Goal: Use online tool/utility: Utilize a website feature to perform a specific function

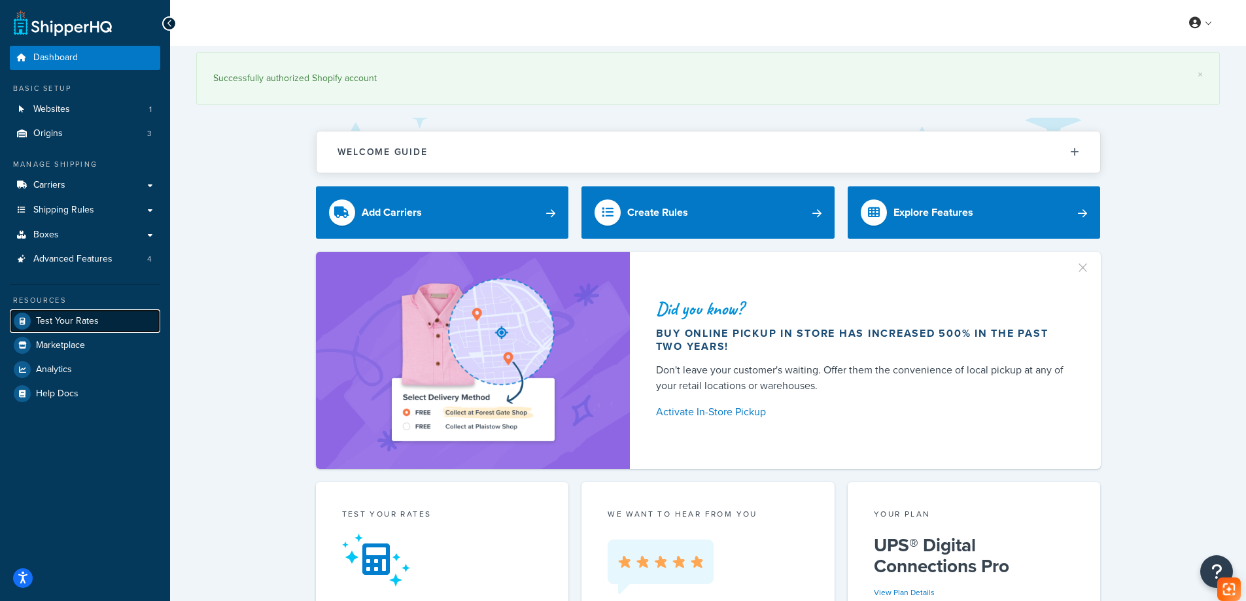
click at [128, 315] on link "Test Your Rates" at bounding box center [85, 321] width 150 height 24
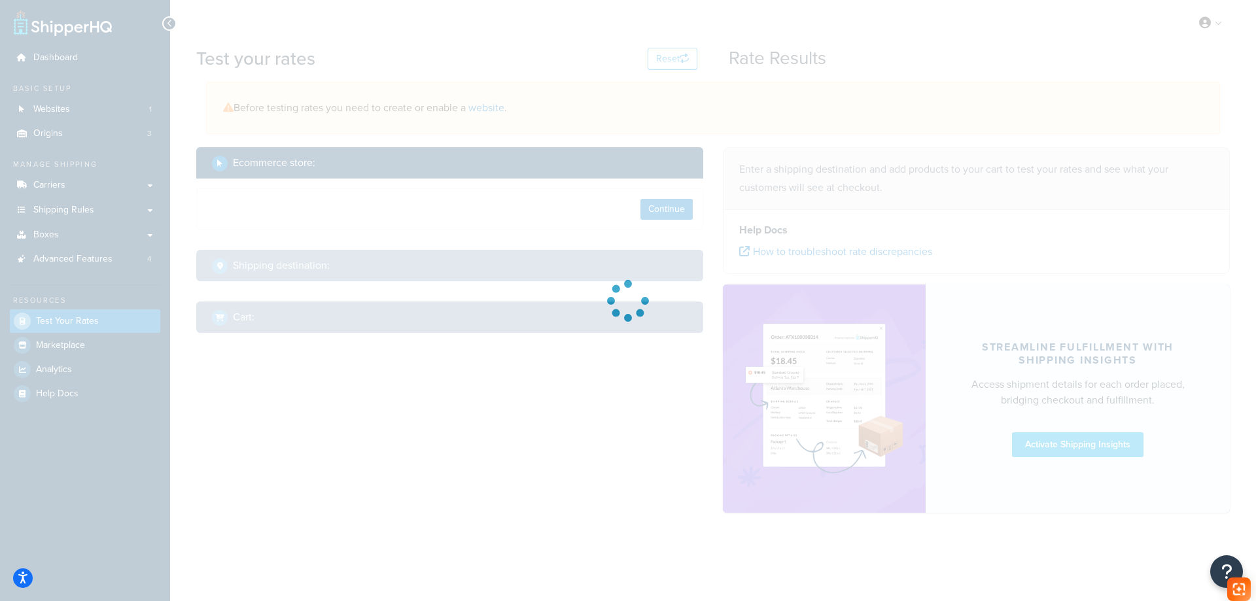
select select "[GEOGRAPHIC_DATA]"
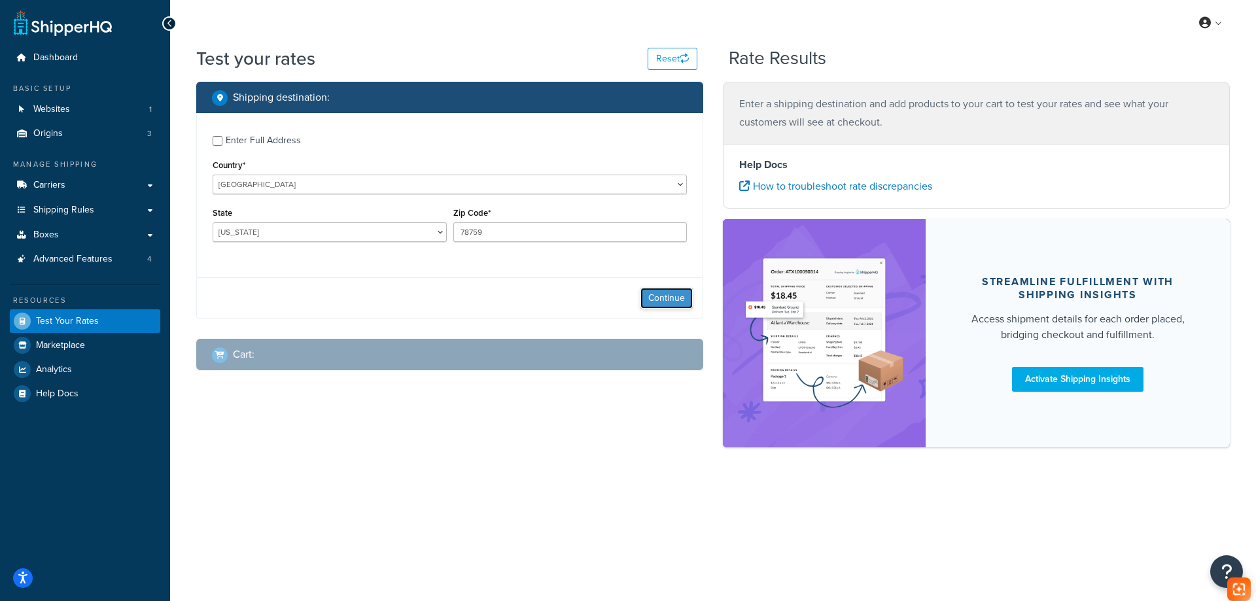
click at [677, 295] on button "Continue" at bounding box center [667, 298] width 52 height 21
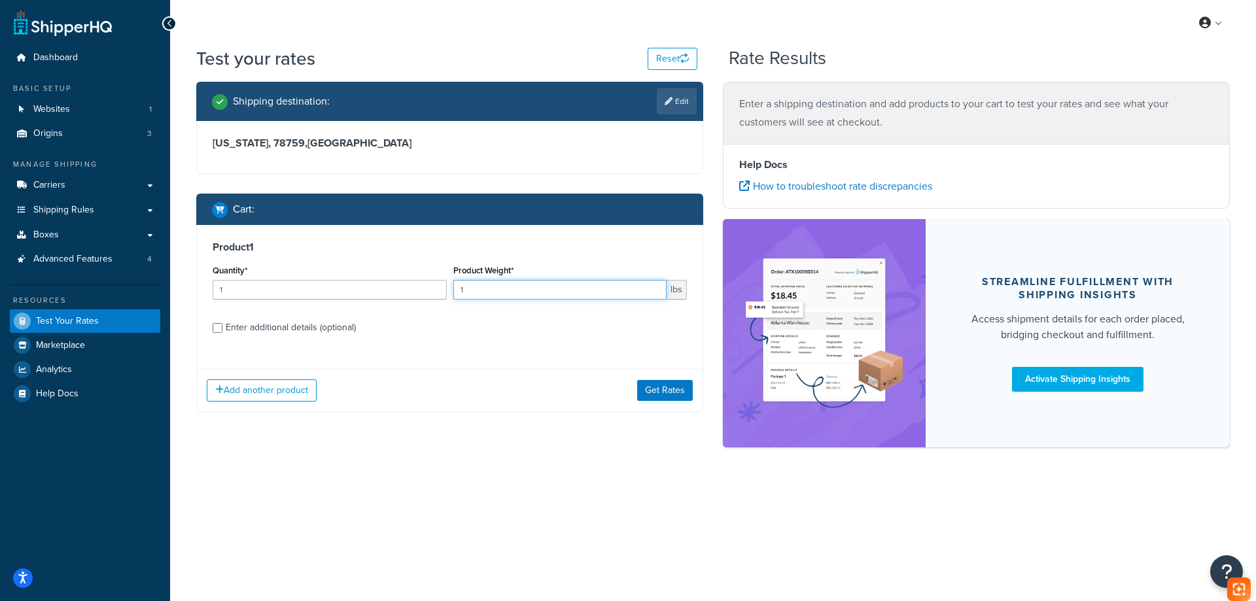
drag, startPoint x: 516, startPoint y: 291, endPoint x: 446, endPoint y: 289, distance: 70.0
click at [446, 289] on div "Quantity* 1 Product Weight* 1 lbs" at bounding box center [449, 286] width 481 height 48
type input "4.8"
click at [338, 332] on div "Enter additional details (optional)" at bounding box center [291, 328] width 130 height 18
click at [222, 332] on input "Enter additional details (optional)" at bounding box center [218, 328] width 10 height 10
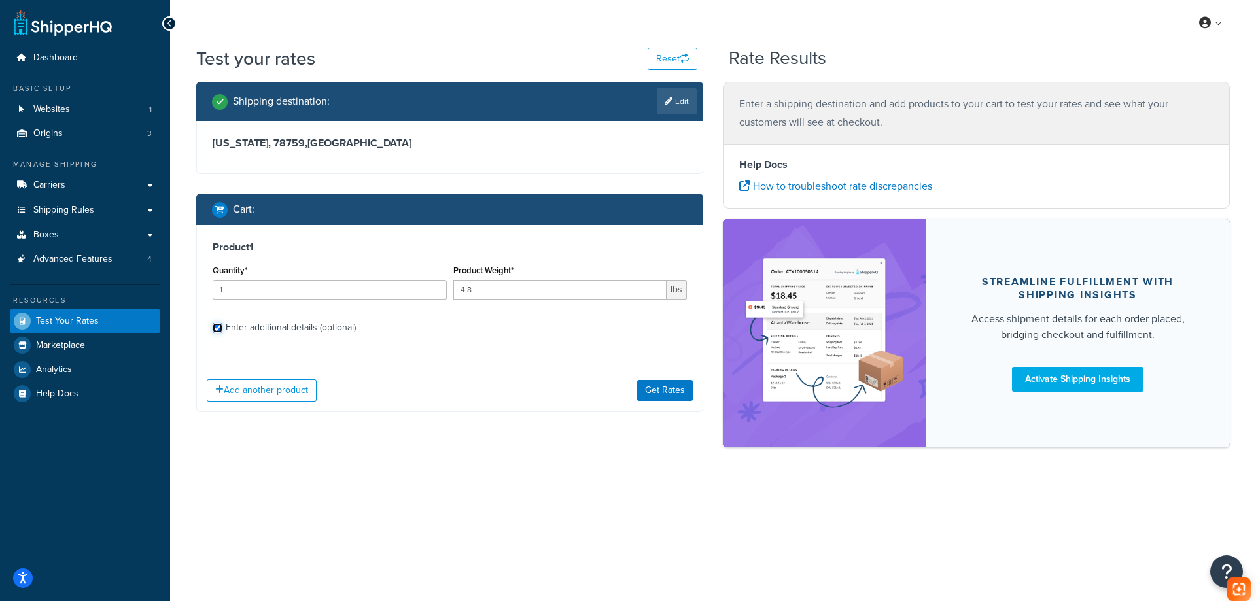
checkbox input "true"
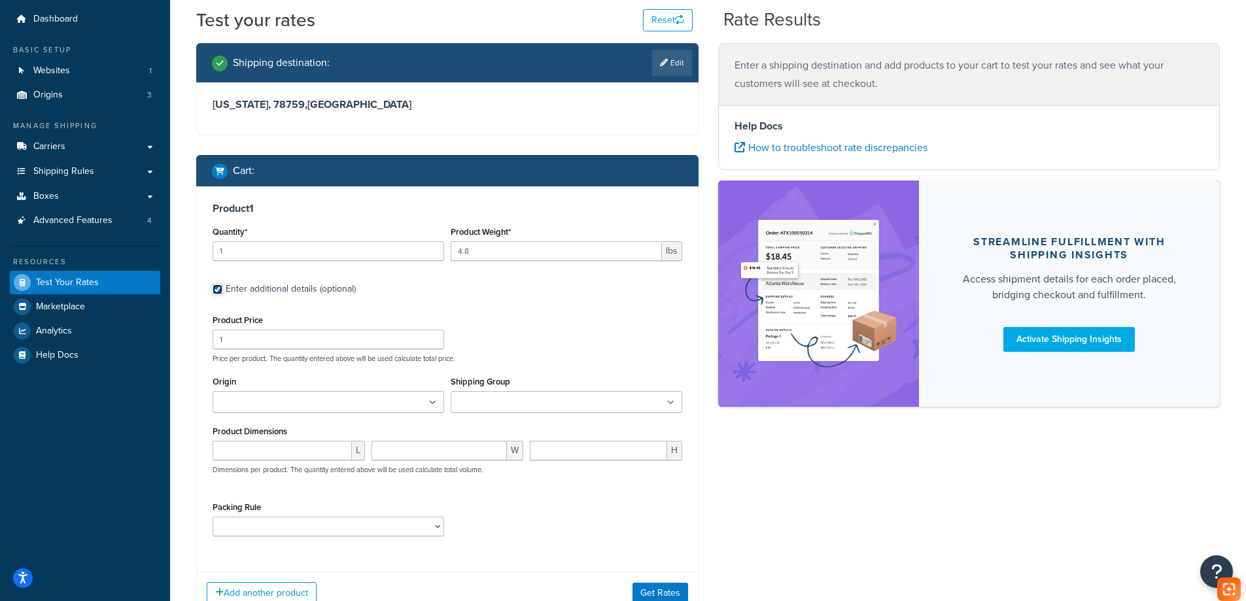
scroll to position [65, 0]
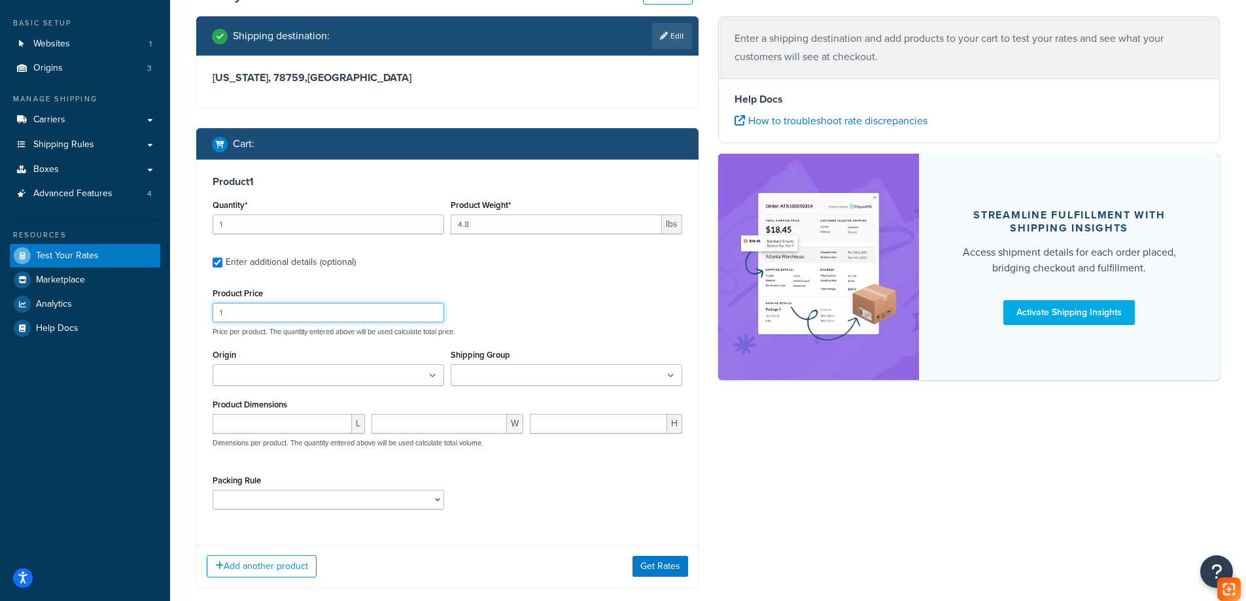
drag, startPoint x: 313, startPoint y: 317, endPoint x: 256, endPoint y: 322, distance: 57.2
click at [256, 322] on input "1" at bounding box center [329, 313] width 232 height 20
click at [260, 427] on input "number" at bounding box center [282, 424] width 139 height 20
paste input "17.15"
type input "17.15"
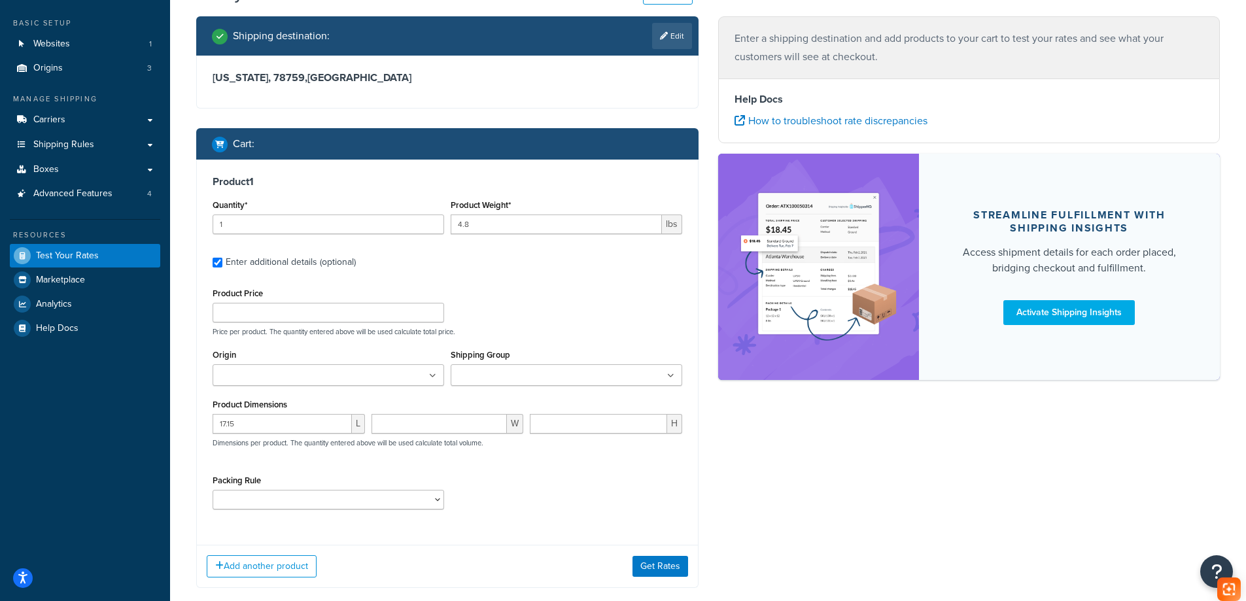
click at [436, 443] on p "Dimensions per product. The quantity entered above will be used calculate total…" at bounding box center [346, 442] width 274 height 9
click at [444, 427] on input "number" at bounding box center [440, 424] width 136 height 20
paste input "13.75"
type input "13.75"
click at [550, 422] on input "number" at bounding box center [598, 424] width 137 height 20
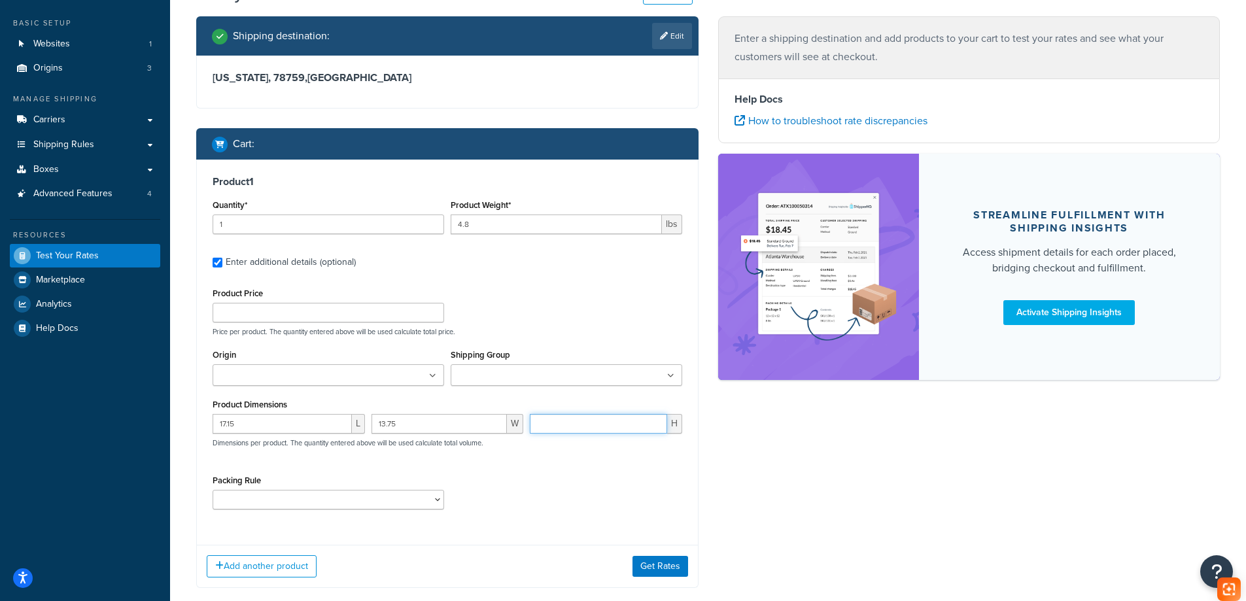
paste input "3.75"
type input "3.75"
click at [688, 569] on div "Add another product Get Rates" at bounding box center [447, 566] width 501 height 43
click at [680, 569] on button "Get Rates" at bounding box center [661, 566] width 56 height 21
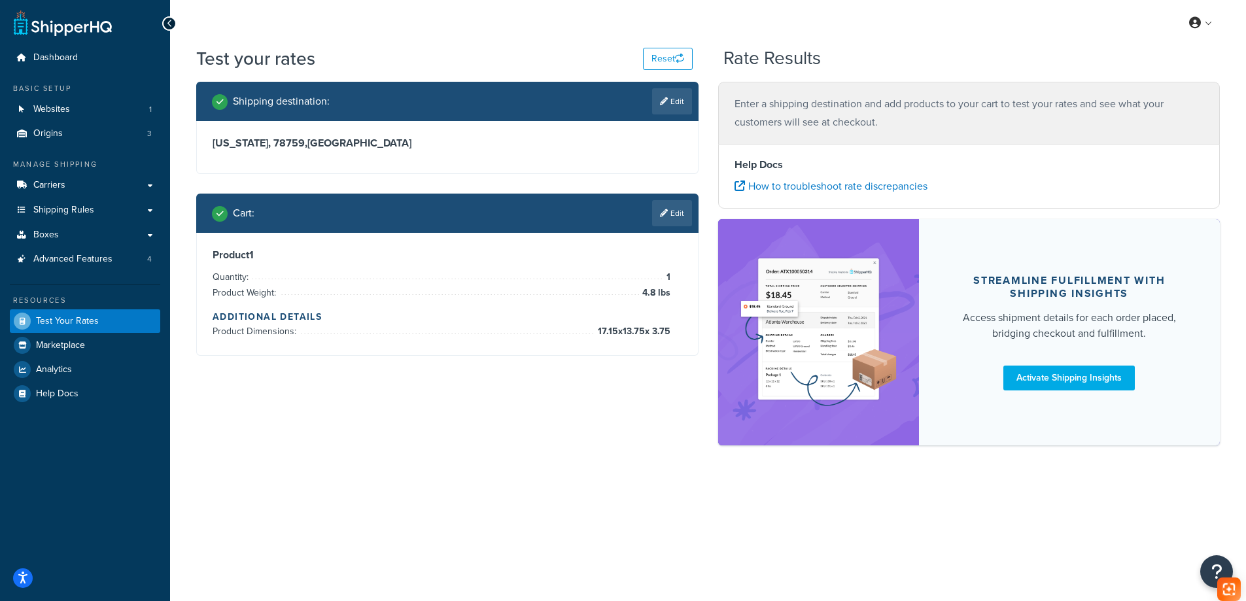
scroll to position [0, 0]
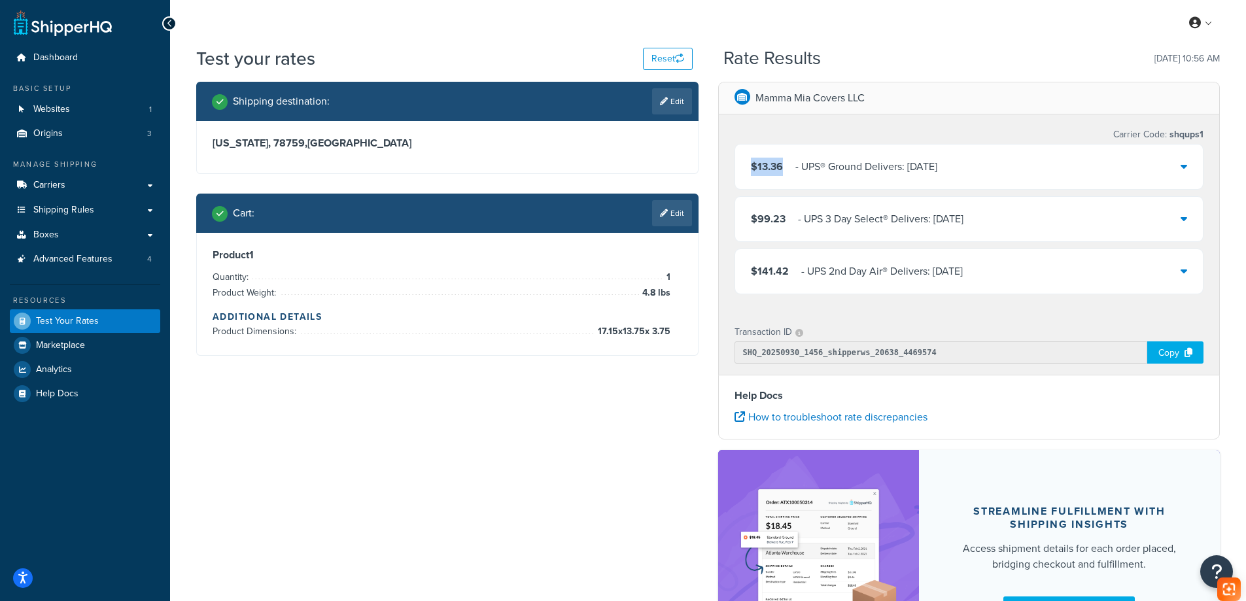
drag, startPoint x: 785, startPoint y: 165, endPoint x: 752, endPoint y: 170, distance: 33.1
click at [752, 170] on div "$13.36 ‌‌‍‍ - UPS® Ground Delivers: [DATE]" at bounding box center [844, 167] width 186 height 18
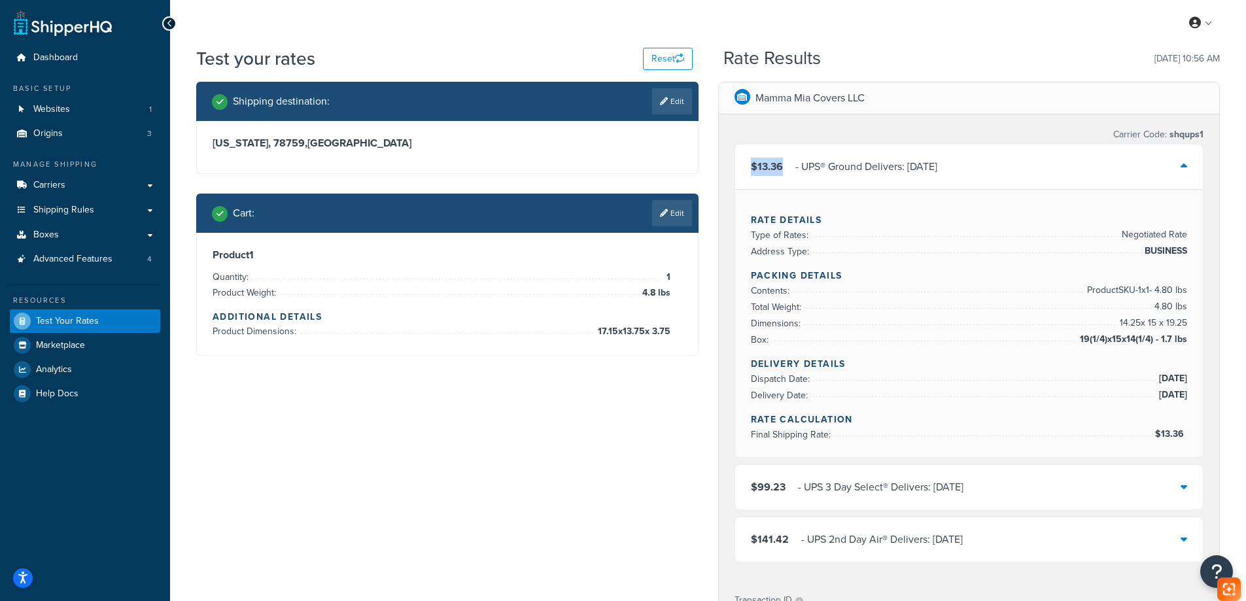
copy span "$13.36"
